Goal: Task Accomplishment & Management: Use online tool/utility

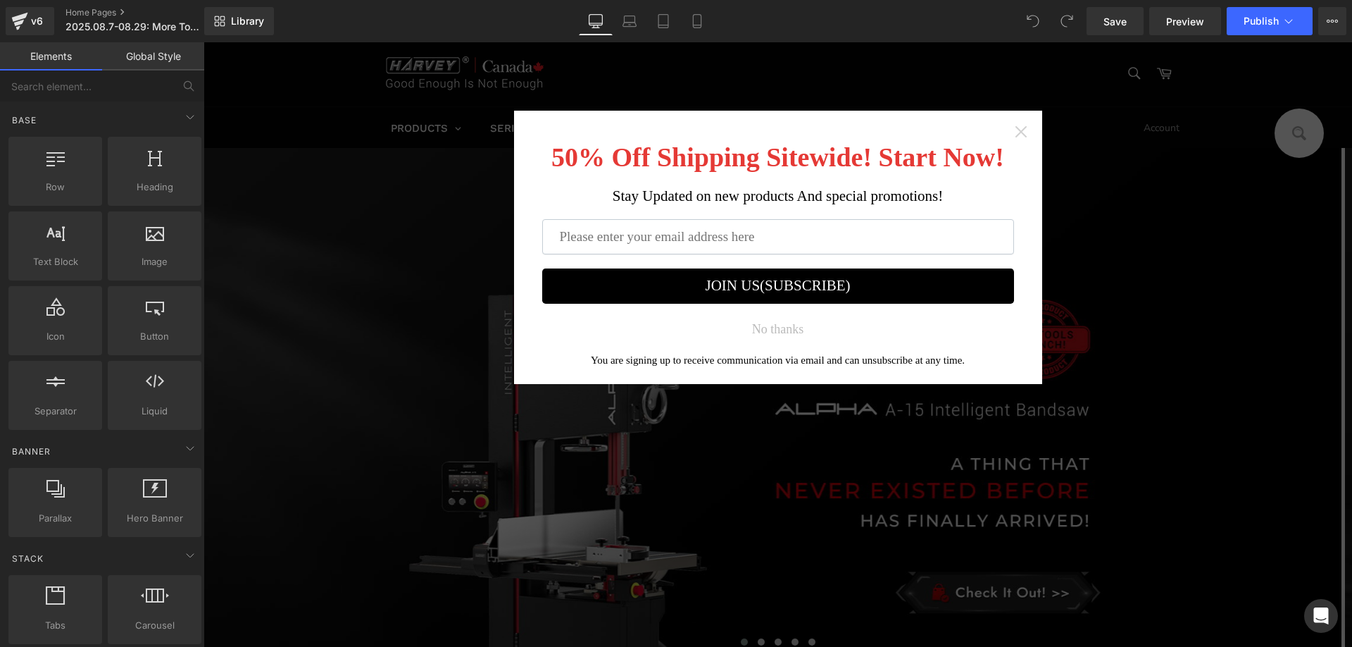
click at [1016, 126] on icon "Close widget" at bounding box center [1021, 132] width 14 height 14
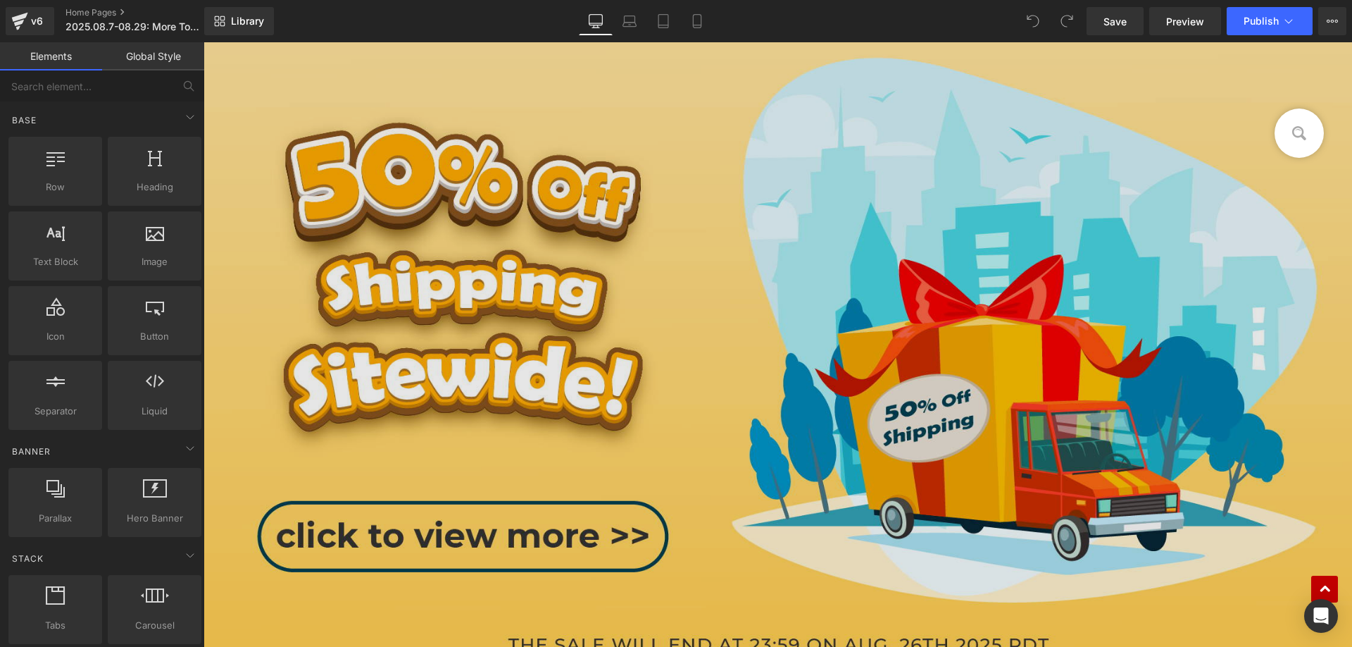
scroll to position [845, 0]
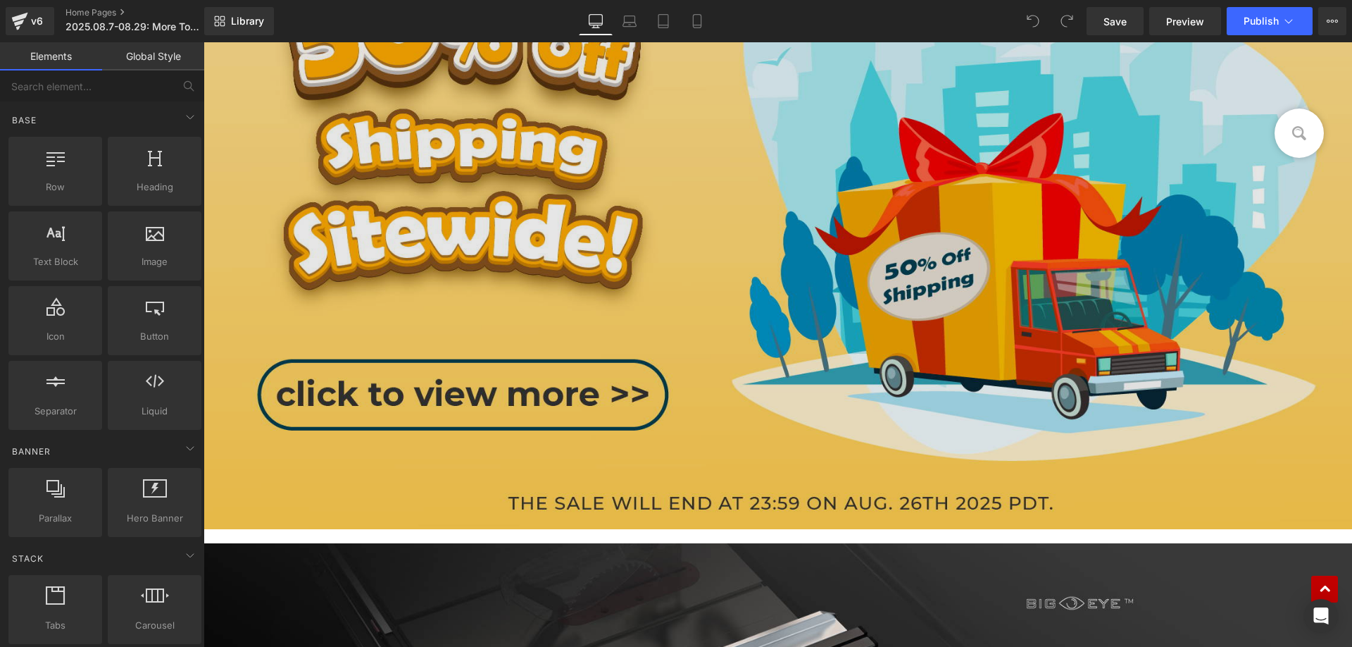
click at [744, 345] on img at bounding box center [778, 192] width 1149 height 673
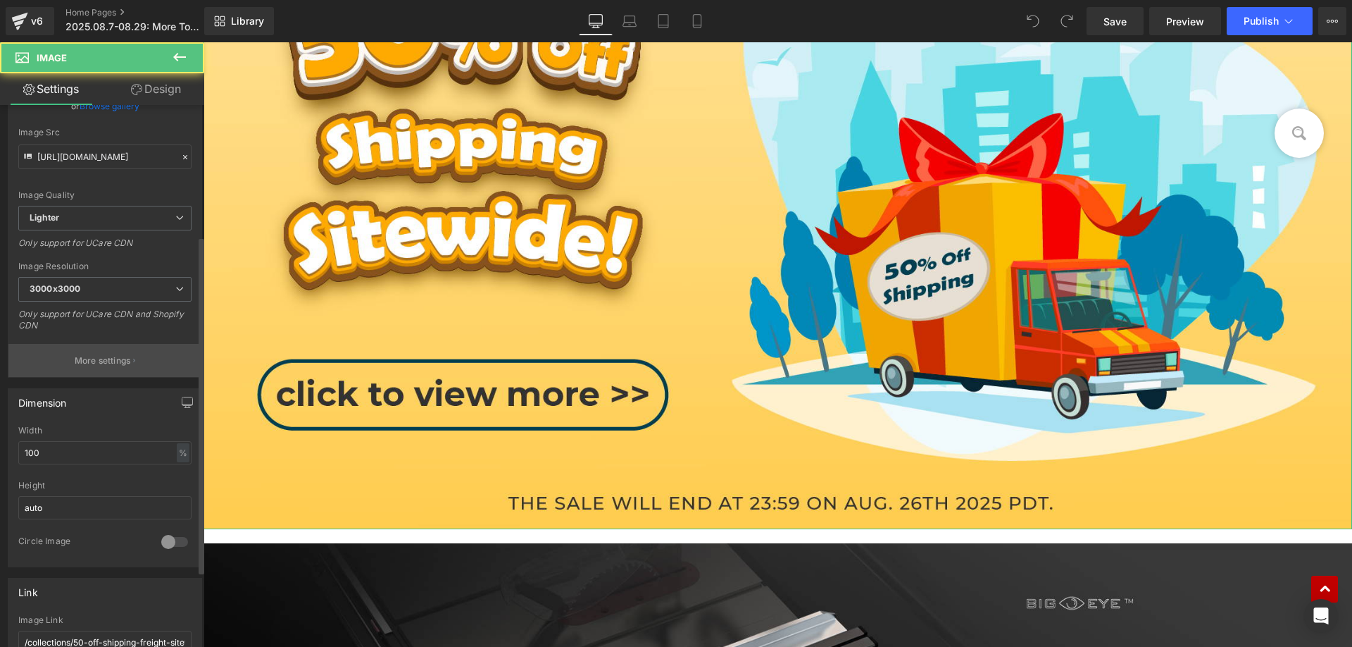
scroll to position [352, 0]
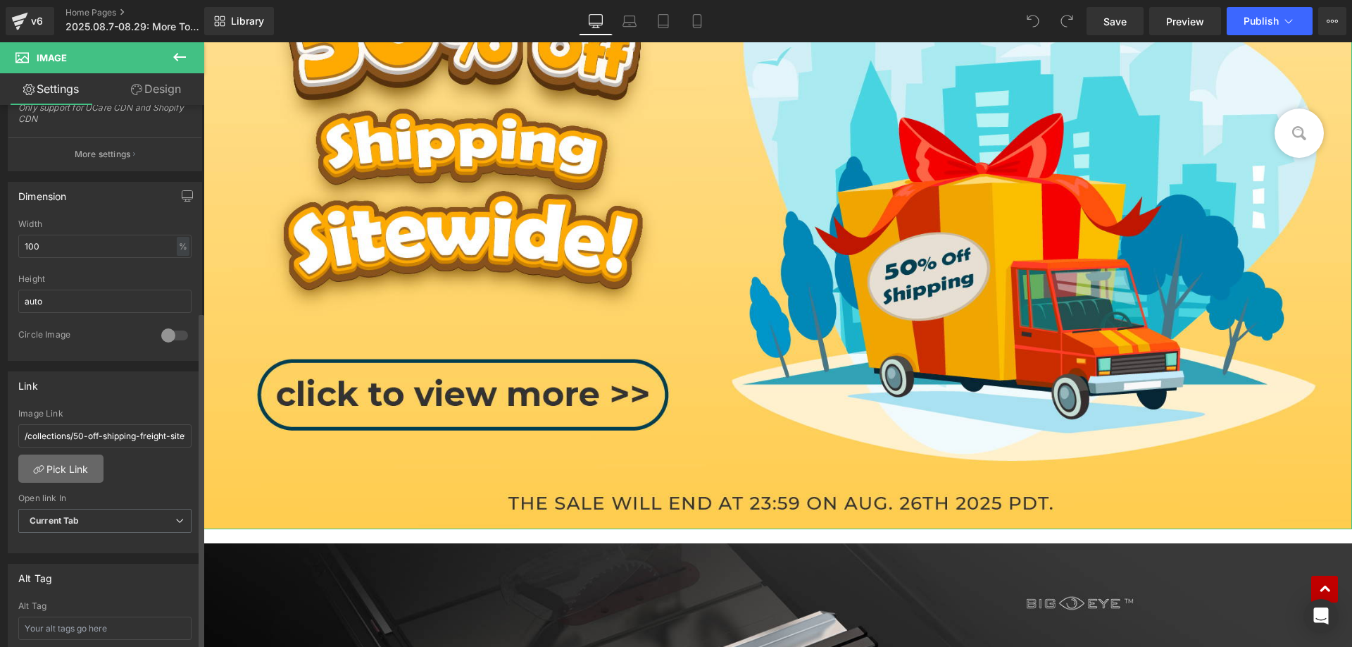
click at [64, 463] on link "Pick Link" at bounding box center [60, 468] width 85 height 28
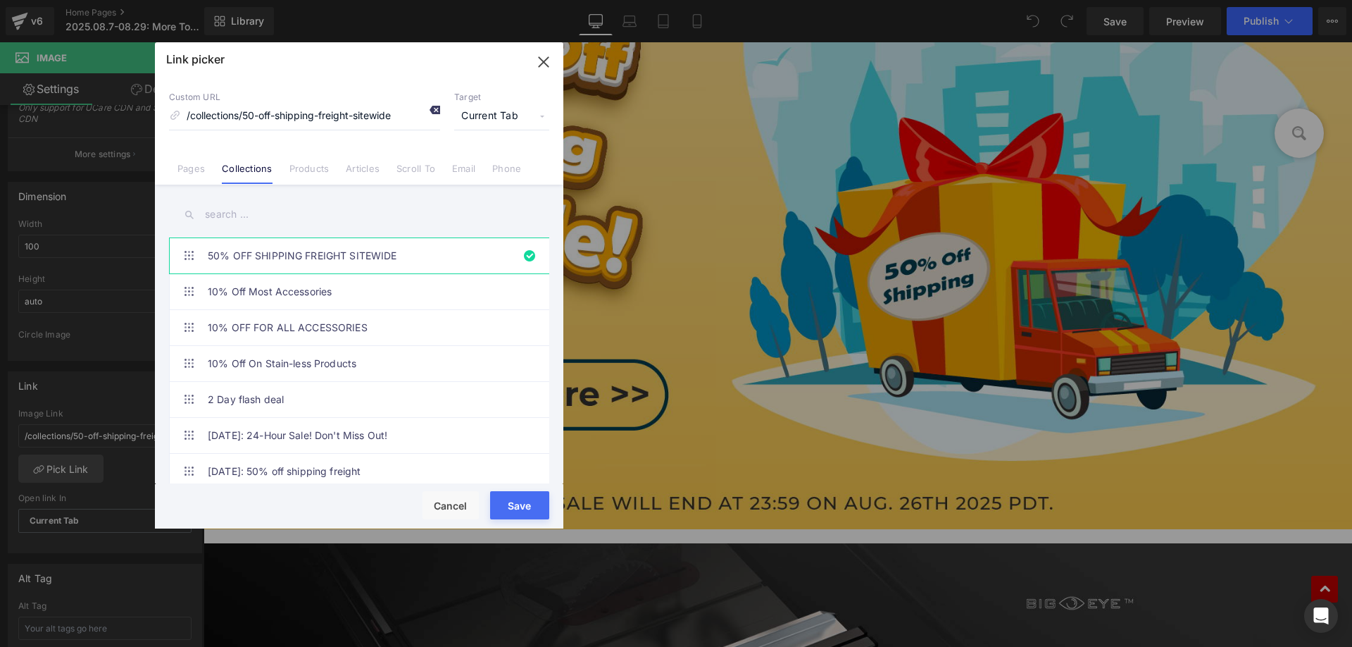
drag, startPoint x: 437, startPoint y: 111, endPoint x: 416, endPoint y: 116, distance: 22.6
click at [0, 0] on input "text" at bounding box center [0, 0] width 0 height 0
paste input "More Tools, More Cool"
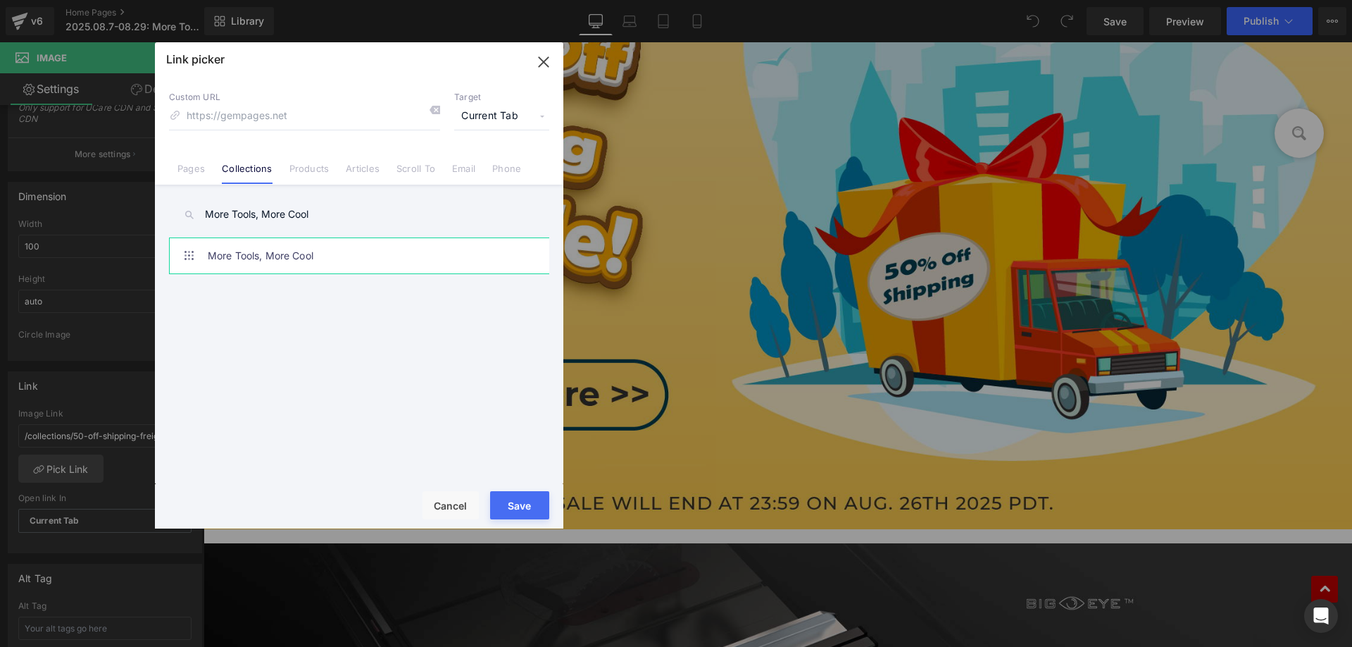
type input "More Tools, More Cool"
click at [305, 259] on link "More Tools, More Cool" at bounding box center [363, 255] width 310 height 35
type input "/collections/more-tools-more-cool"
click at [0, 0] on button "Save" at bounding box center [0, 0] width 0 height 0
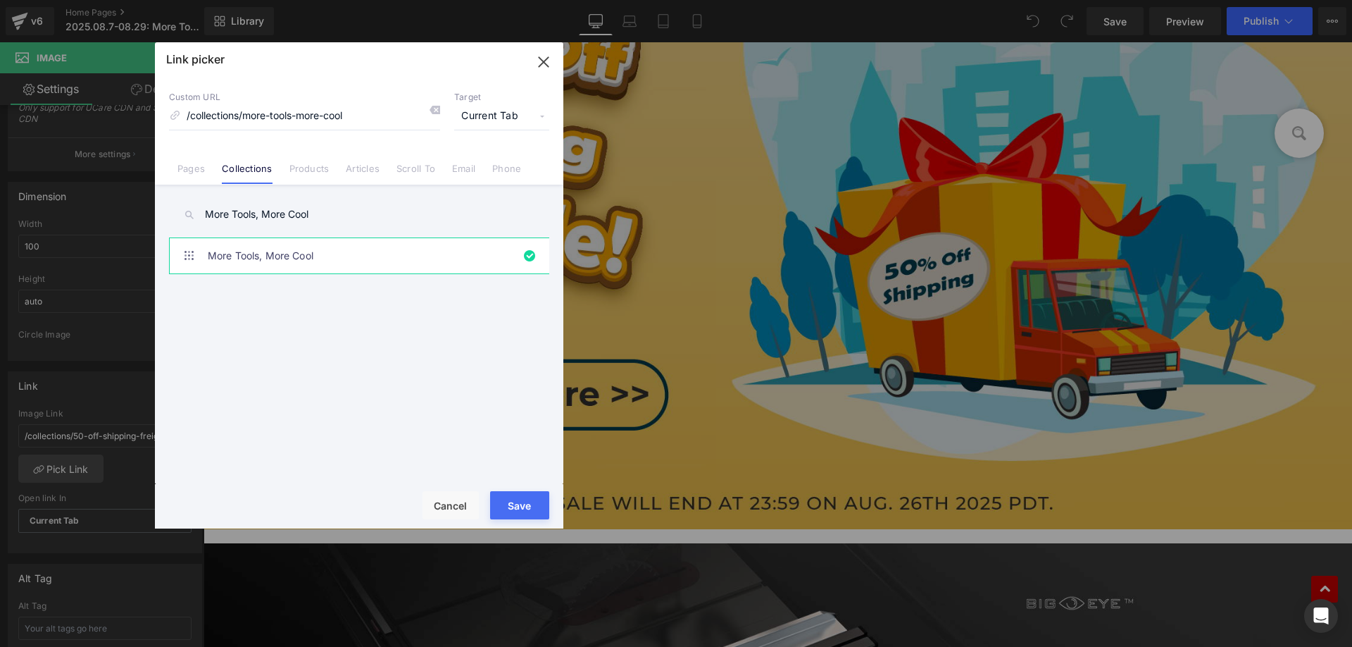
type input "/collections/more-tools-more-cool"
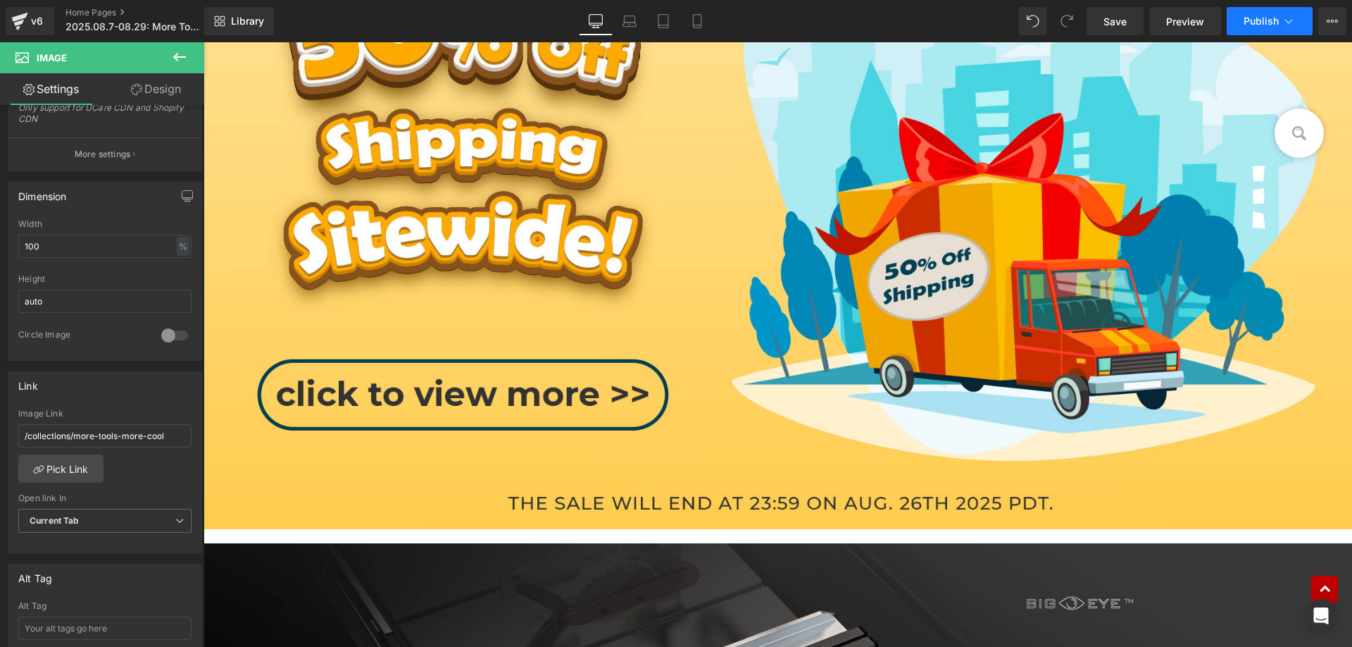
click at [1271, 23] on span "Publish" at bounding box center [1261, 20] width 35 height 11
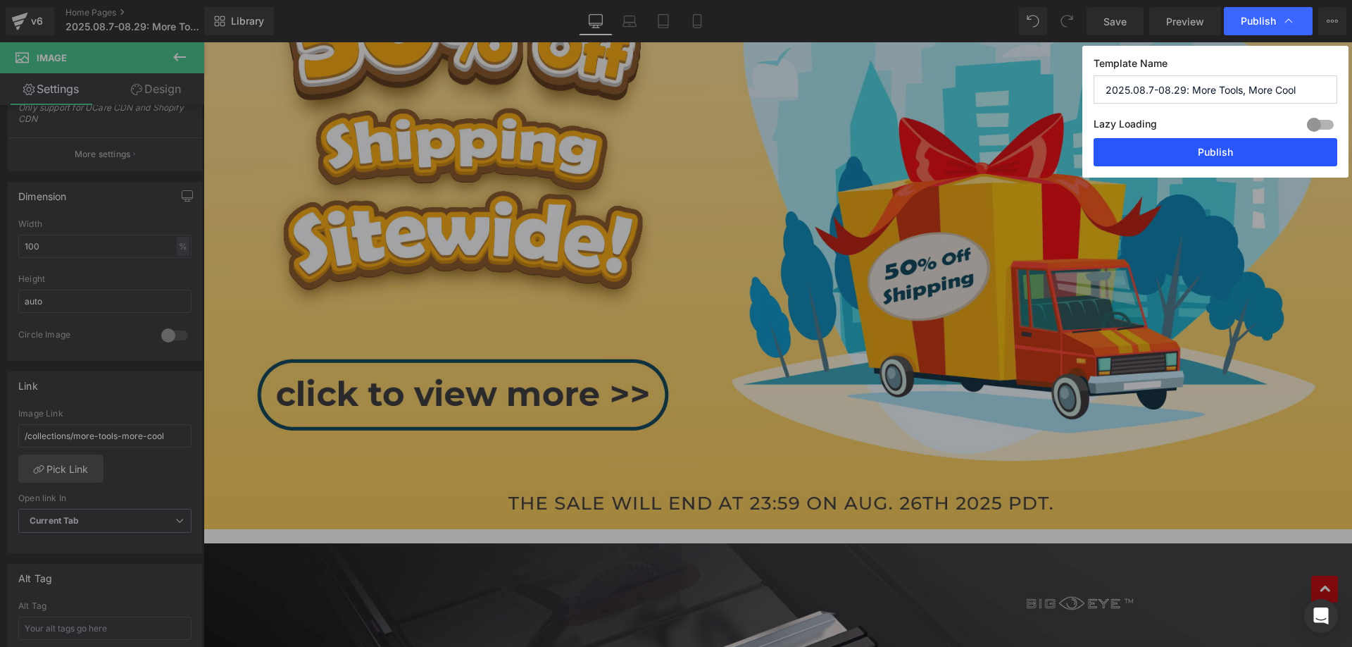
click at [1169, 159] on button "Publish" at bounding box center [1216, 152] width 244 height 28
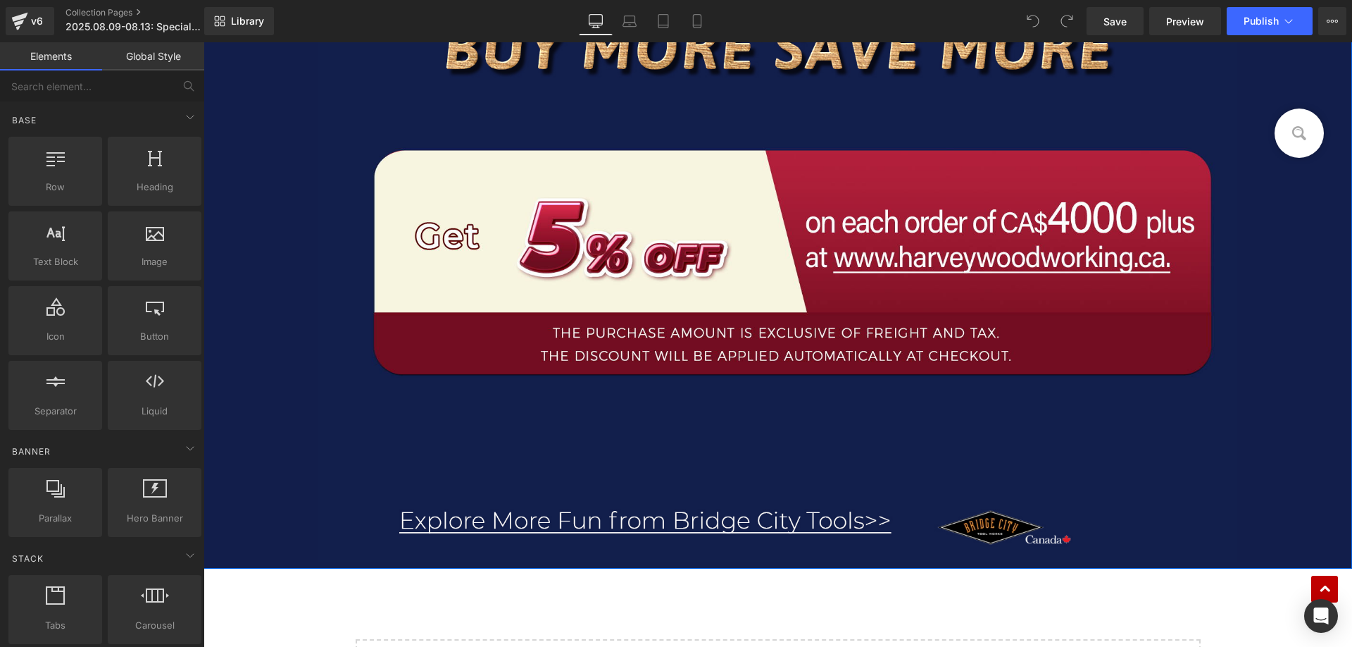
scroll to position [3484, 0]
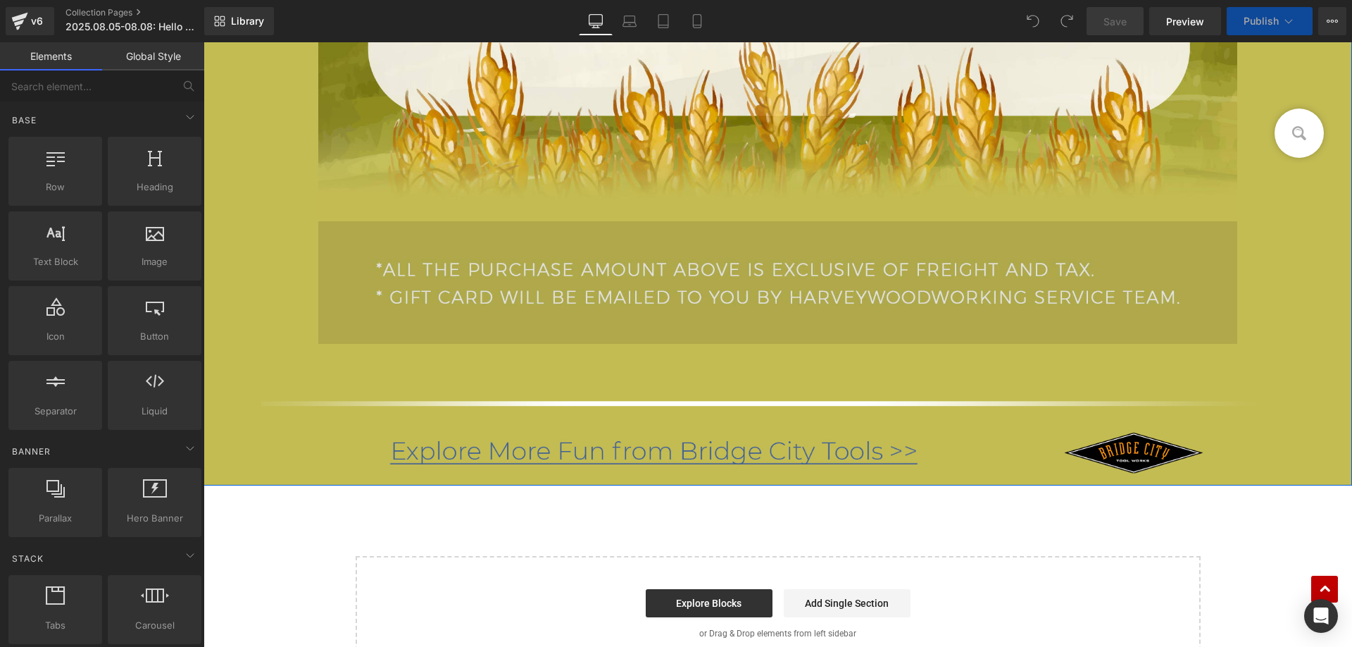
scroll to position [3170, 0]
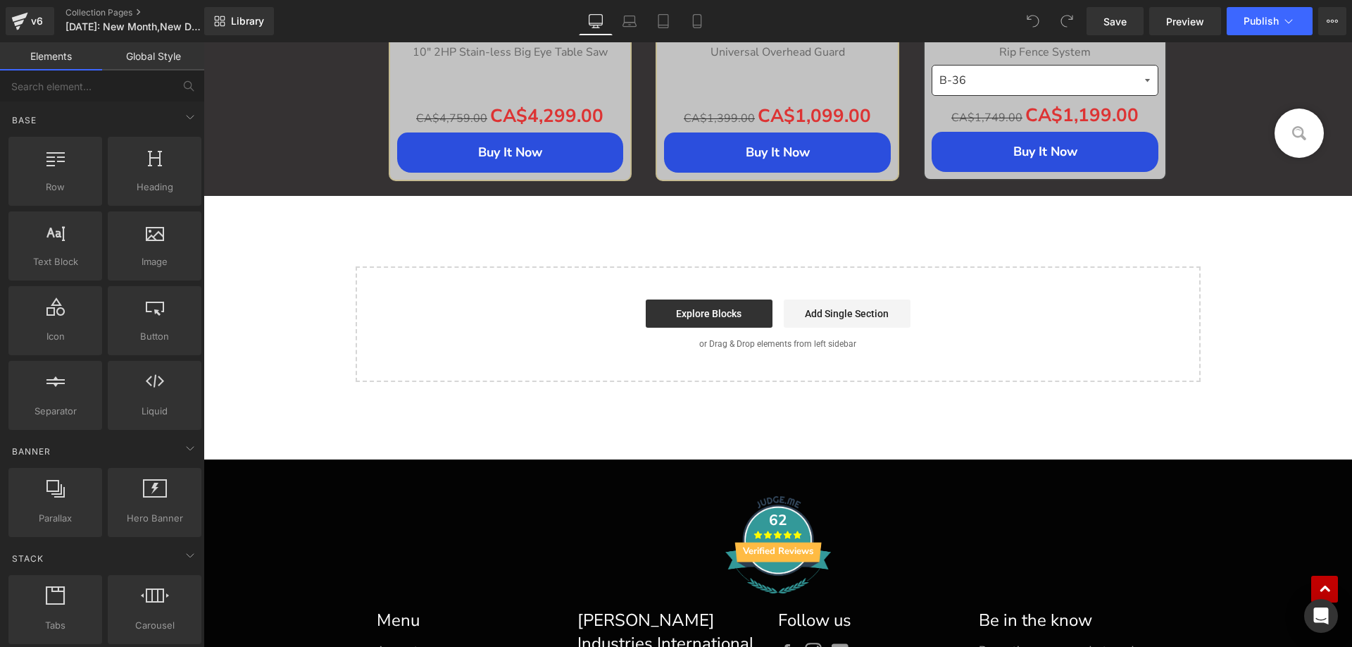
scroll to position [1902, 0]
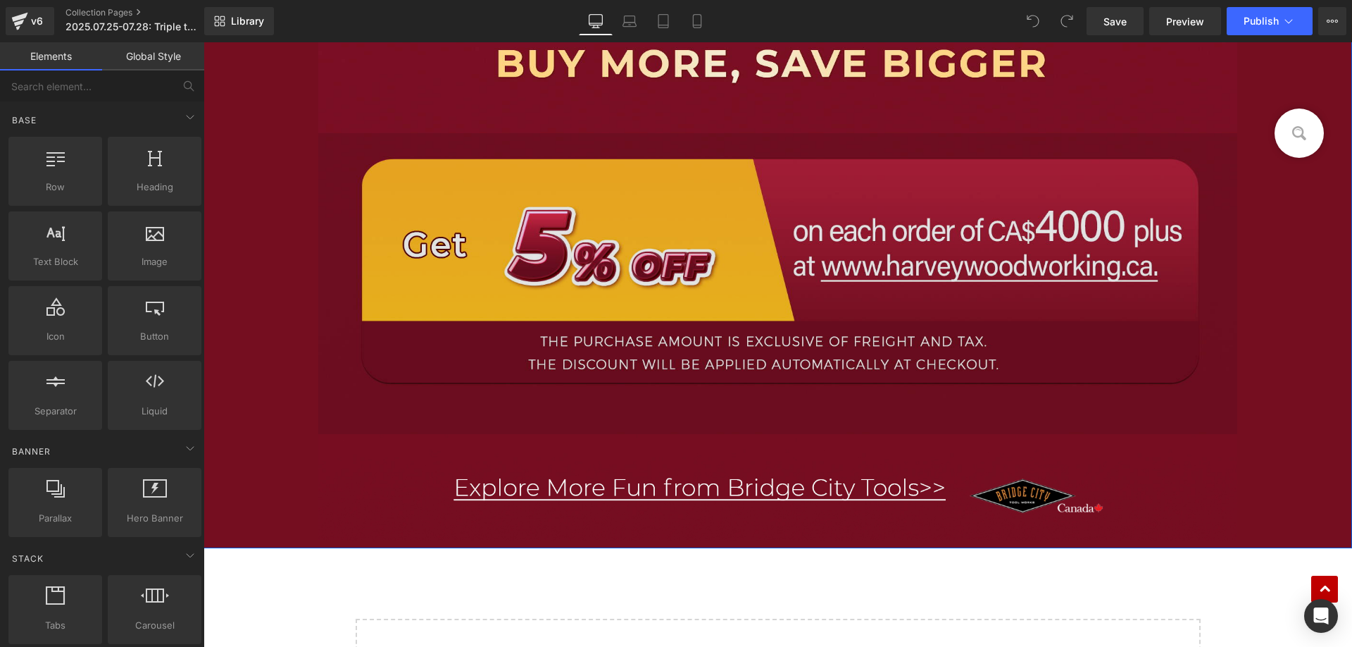
scroll to position [3311, 0]
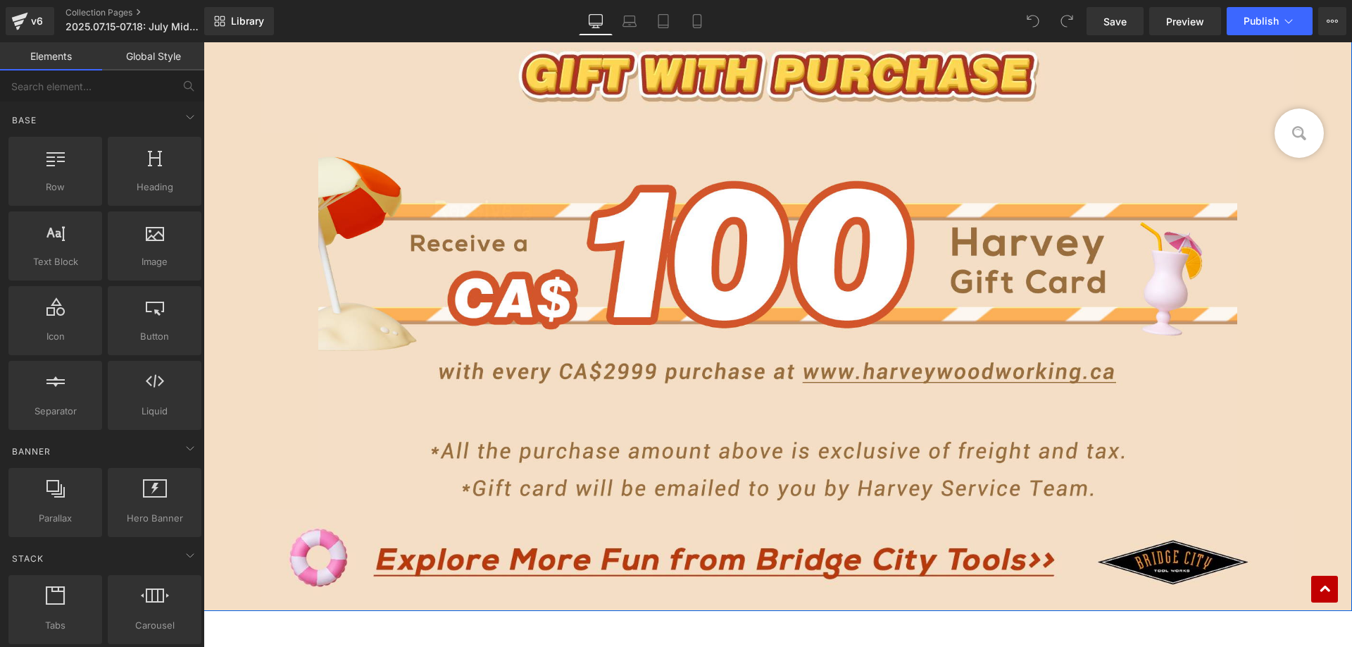
scroll to position [2184, 0]
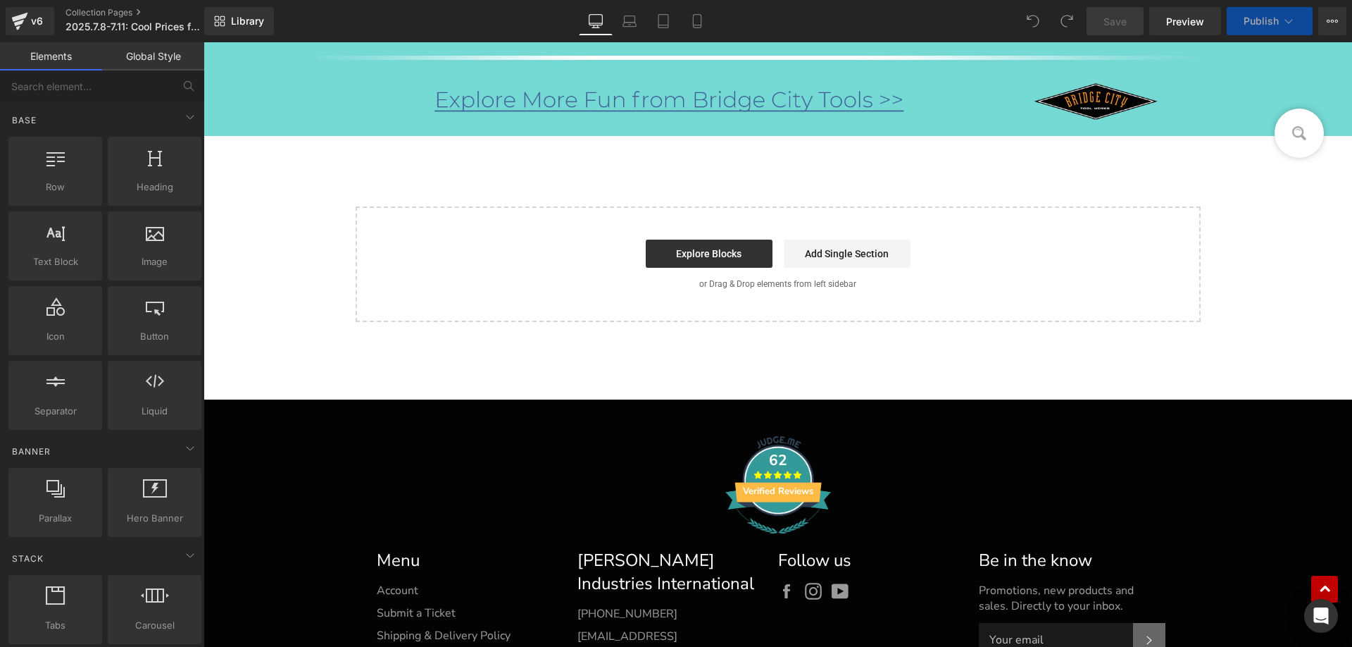
scroll to position [2958, 0]
